Goal: Transaction & Acquisition: Purchase product/service

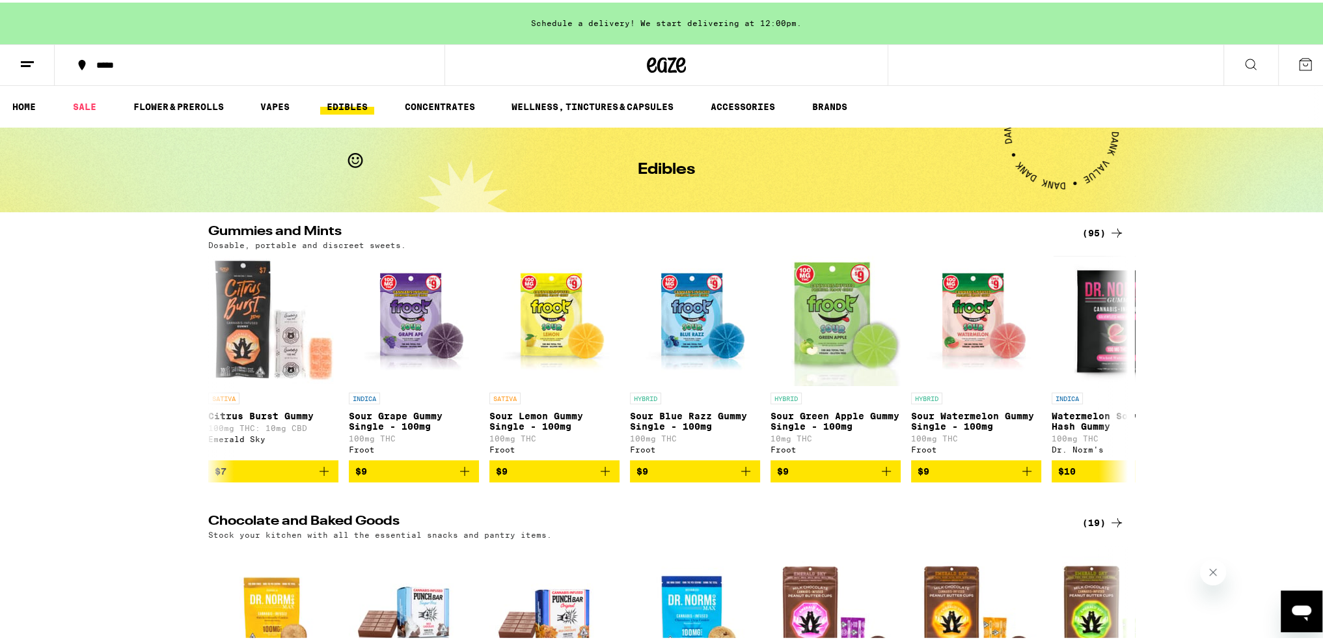
scroll to position [0, 6245]
